Goal: Task Accomplishment & Management: Manage account settings

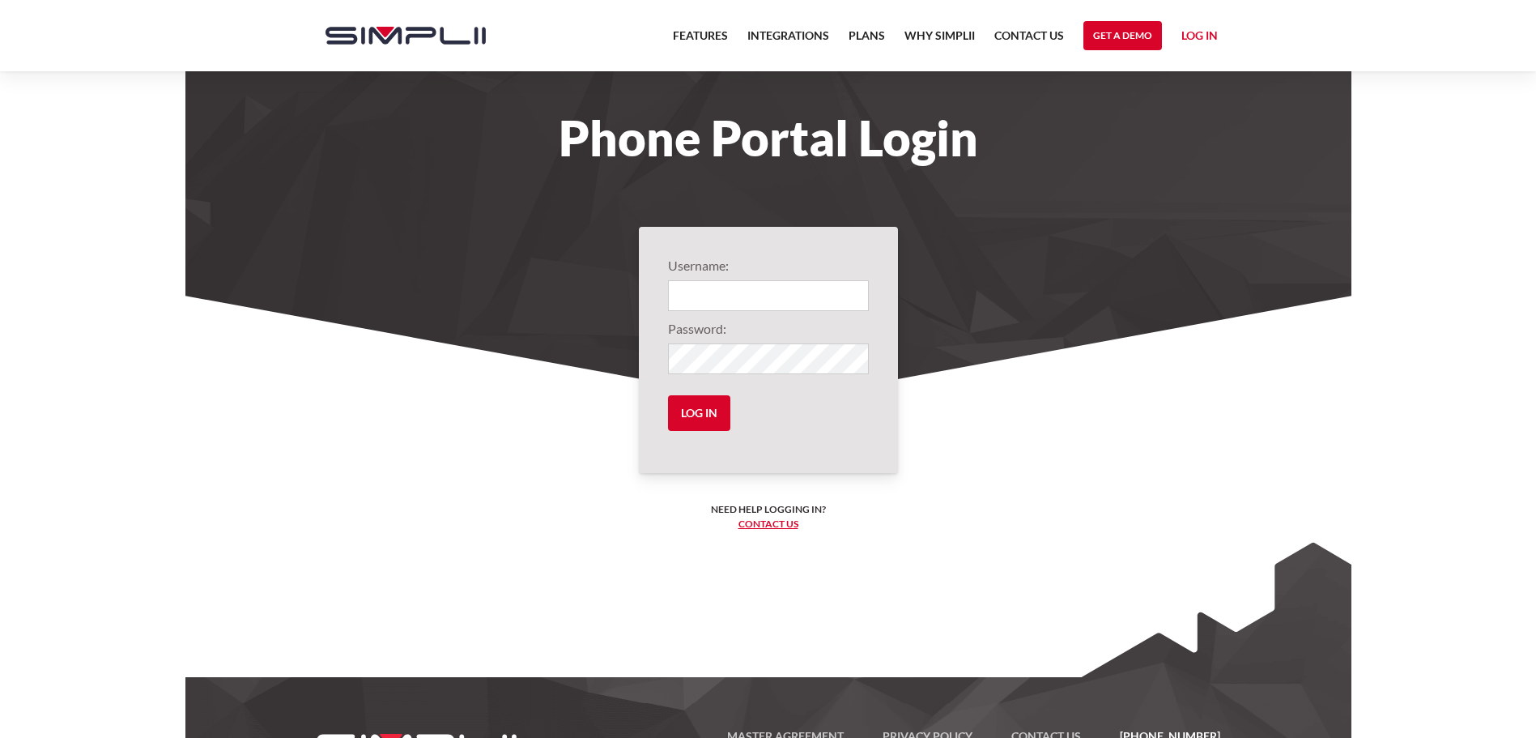
type input "1103@MorrisonLaw"
click at [700, 415] on input "Log in" at bounding box center [699, 413] width 62 height 36
click at [701, 415] on input "Log in" at bounding box center [699, 413] width 62 height 36
click at [697, 416] on input "Log in" at bounding box center [699, 413] width 62 height 36
type input "1103@MorrisonLaw"
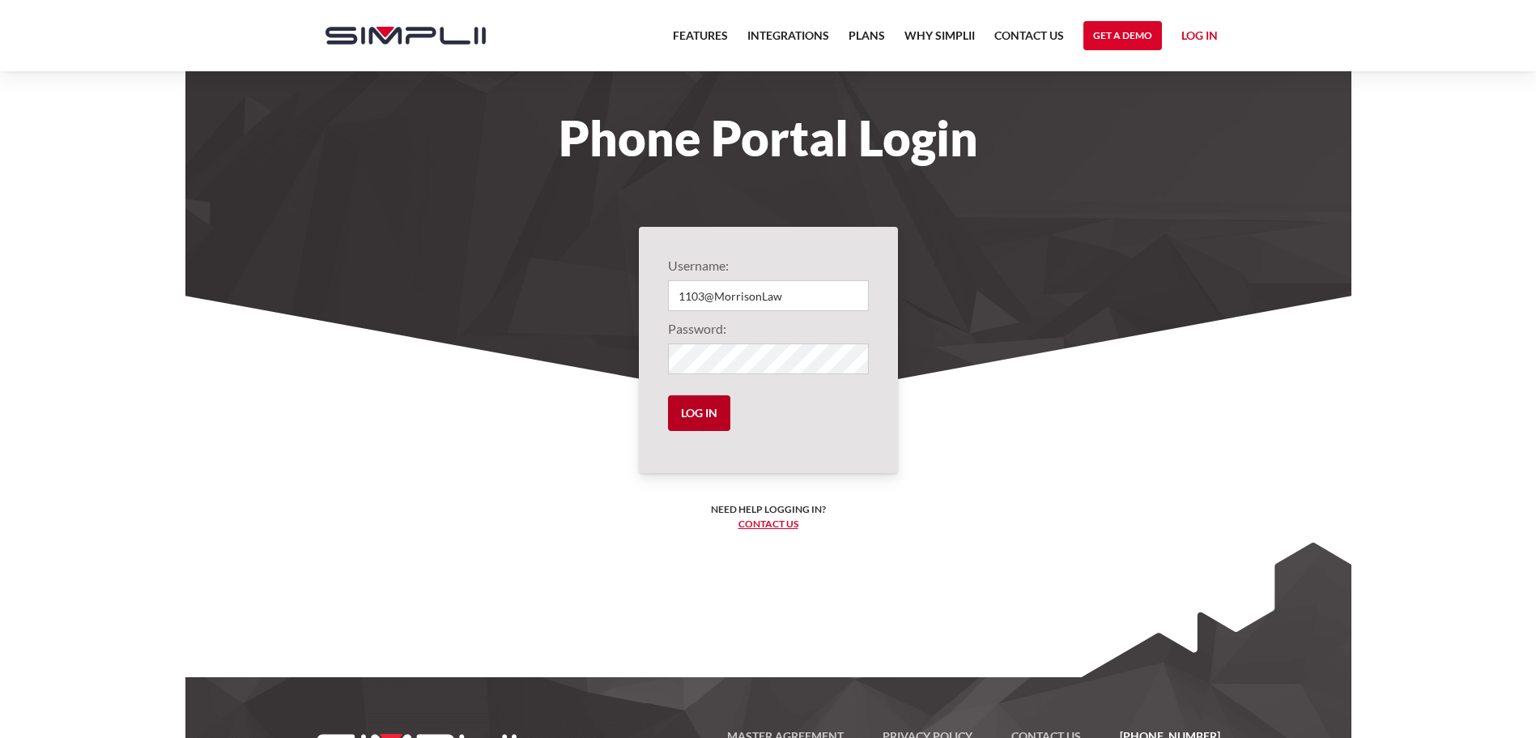
click at [701, 417] on input "Log in" at bounding box center [699, 413] width 62 height 36
